Goal: Task Accomplishment & Management: Use online tool/utility

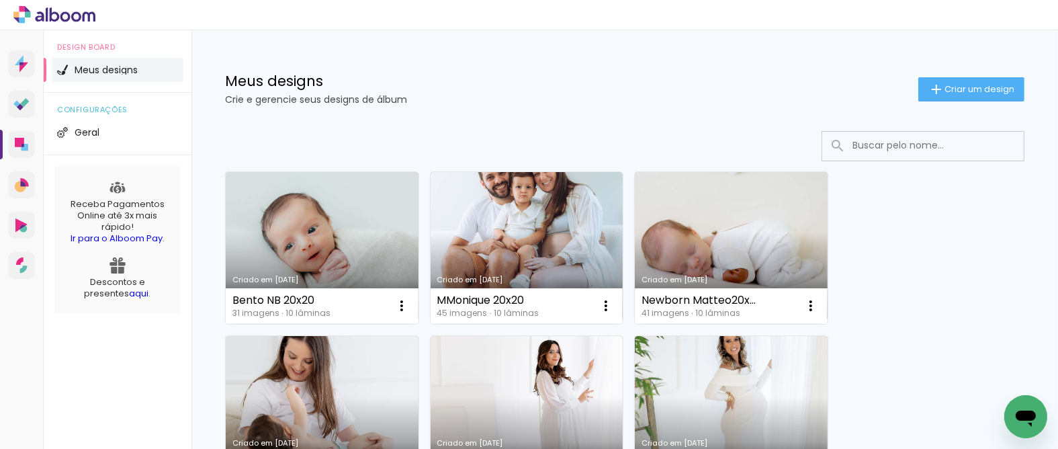
click at [367, 364] on link "Criado em [DATE]" at bounding box center [322, 412] width 193 height 152
